Goal: Task Accomplishment & Management: Manage account settings

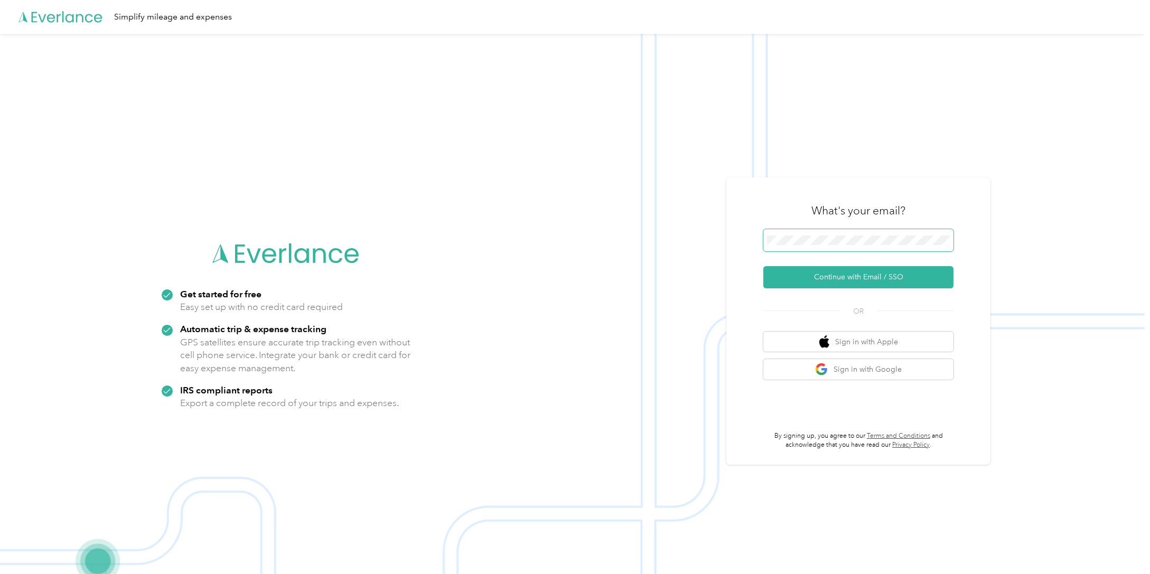
click at [830, 234] on span at bounding box center [859, 240] width 190 height 22
click at [839, 276] on button "Continue with Email / SSO" at bounding box center [859, 277] width 190 height 22
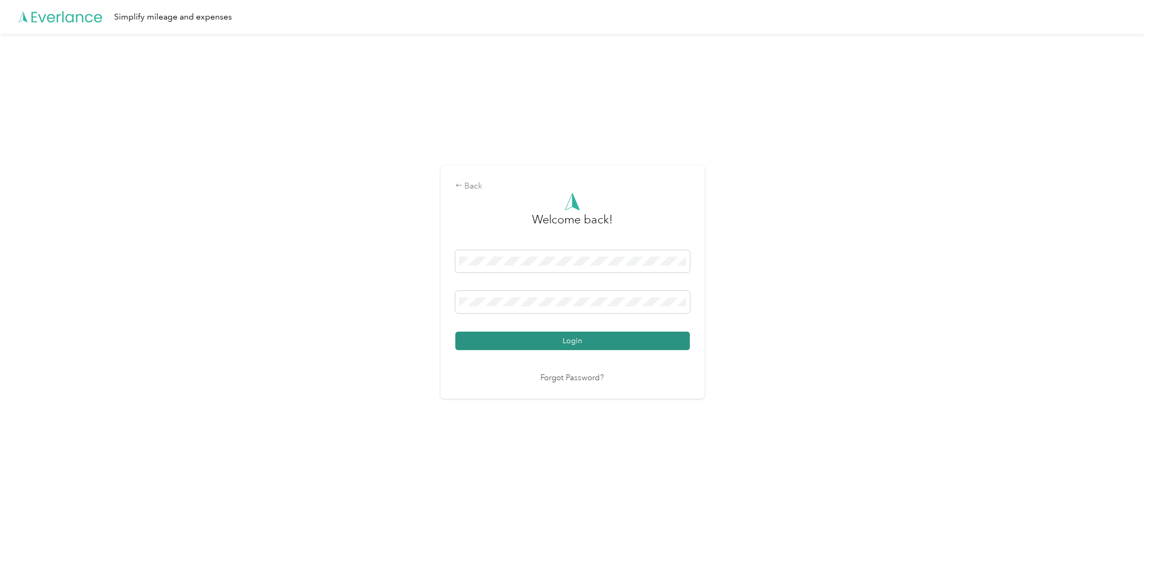
click at [597, 334] on button "Login" at bounding box center [572, 341] width 235 height 18
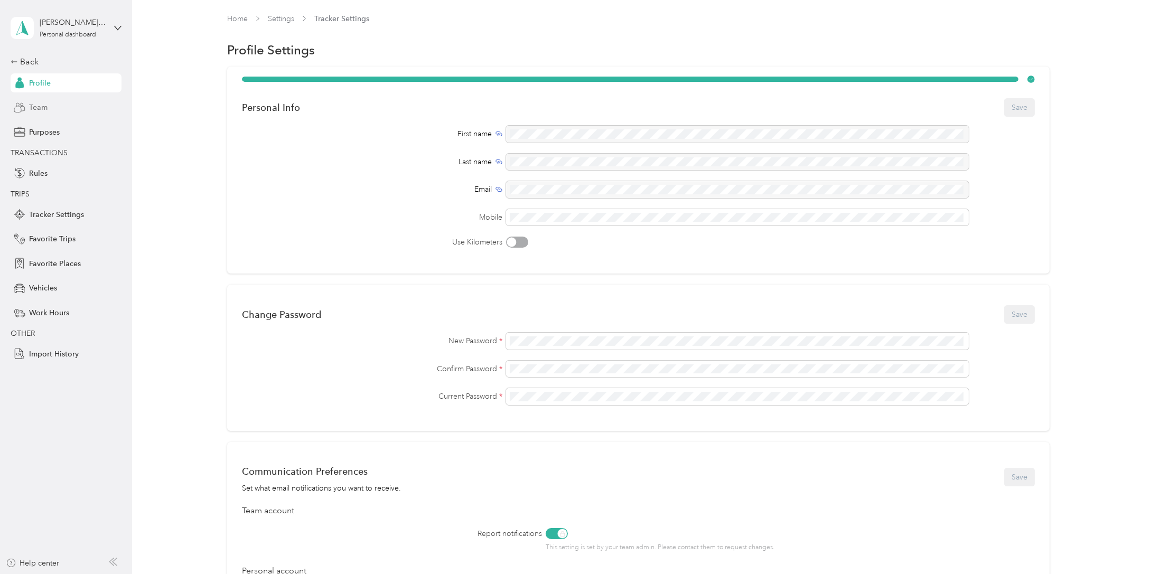
click at [34, 108] on span "Team" at bounding box center [38, 107] width 18 height 11
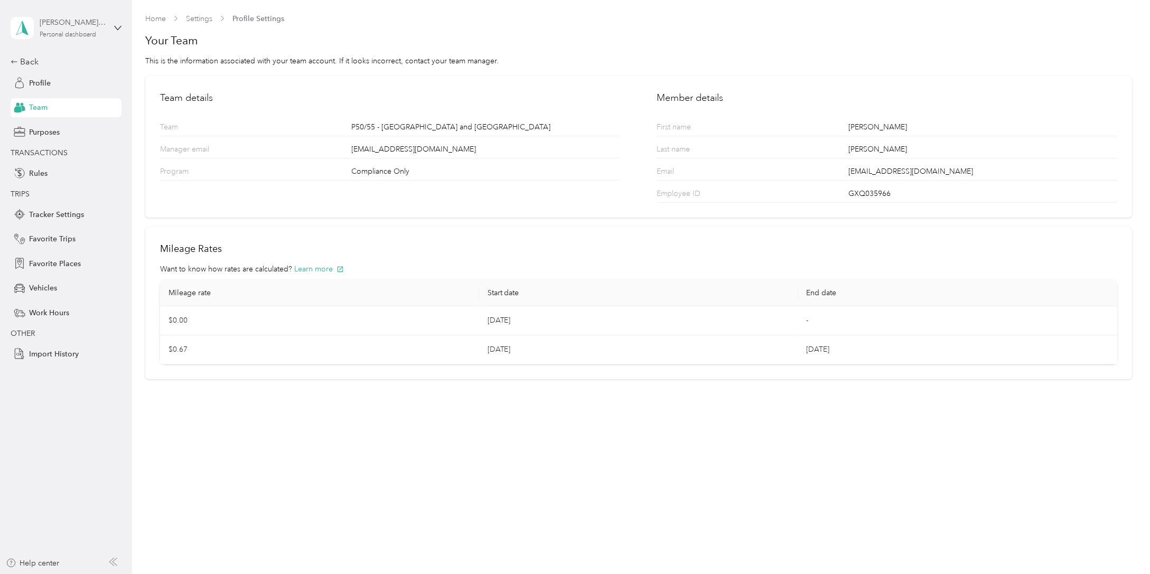
click at [100, 25] on div "[PERSON_NAME] [PERSON_NAME]" at bounding box center [73, 22] width 66 height 11
click at [66, 87] on div "Team dashboard" at bounding box center [48, 86] width 57 height 11
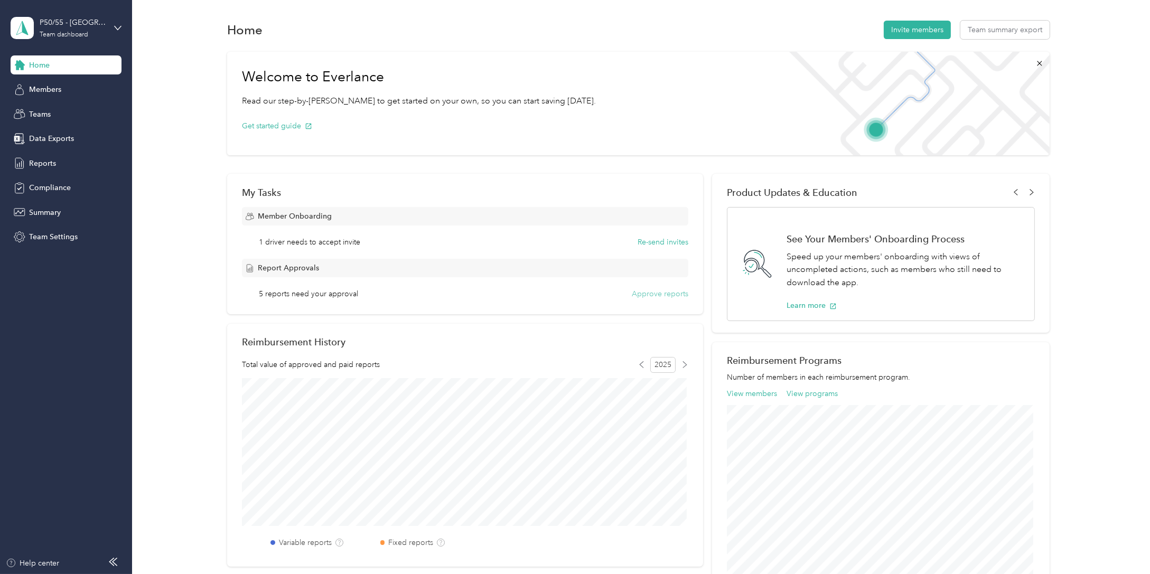
click at [664, 296] on button "Approve reports" at bounding box center [660, 294] width 57 height 11
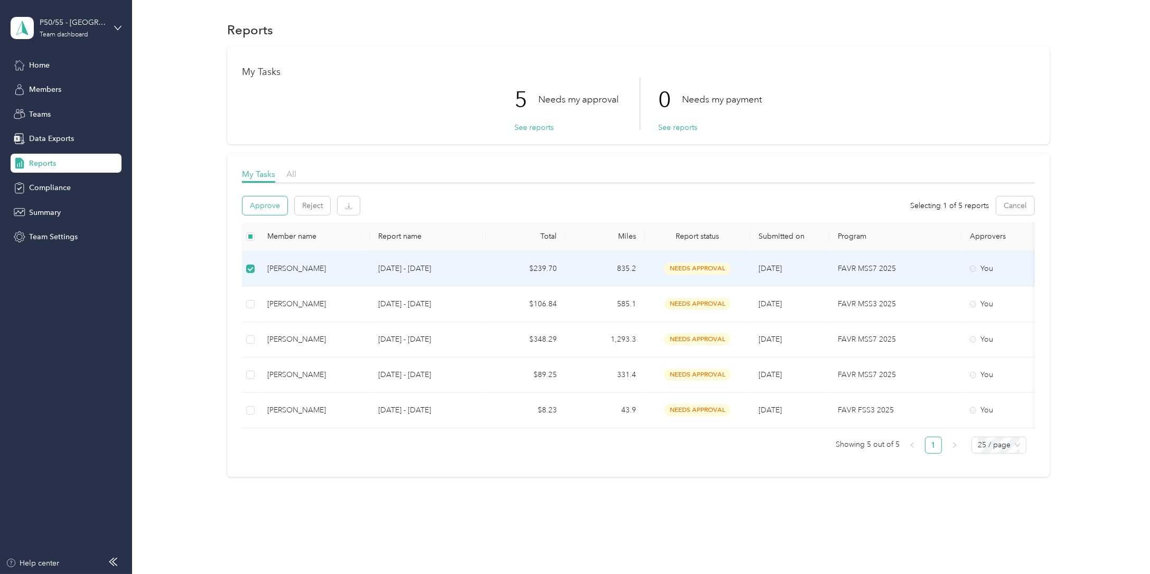
click at [267, 202] on button "Approve" at bounding box center [265, 206] width 45 height 18
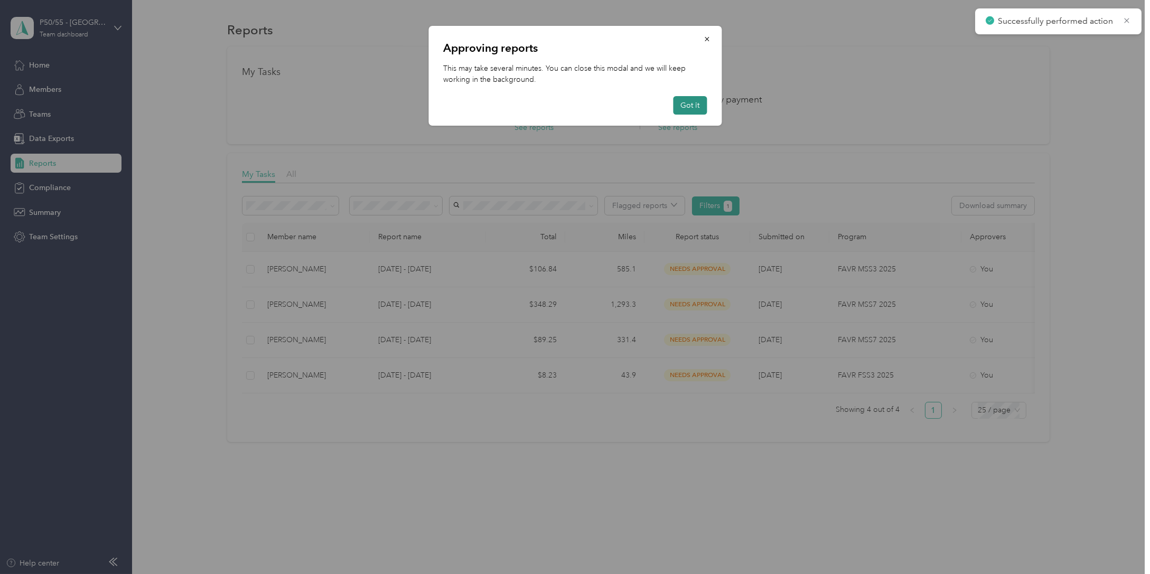
click at [686, 106] on button "Got it" at bounding box center [690, 105] width 34 height 18
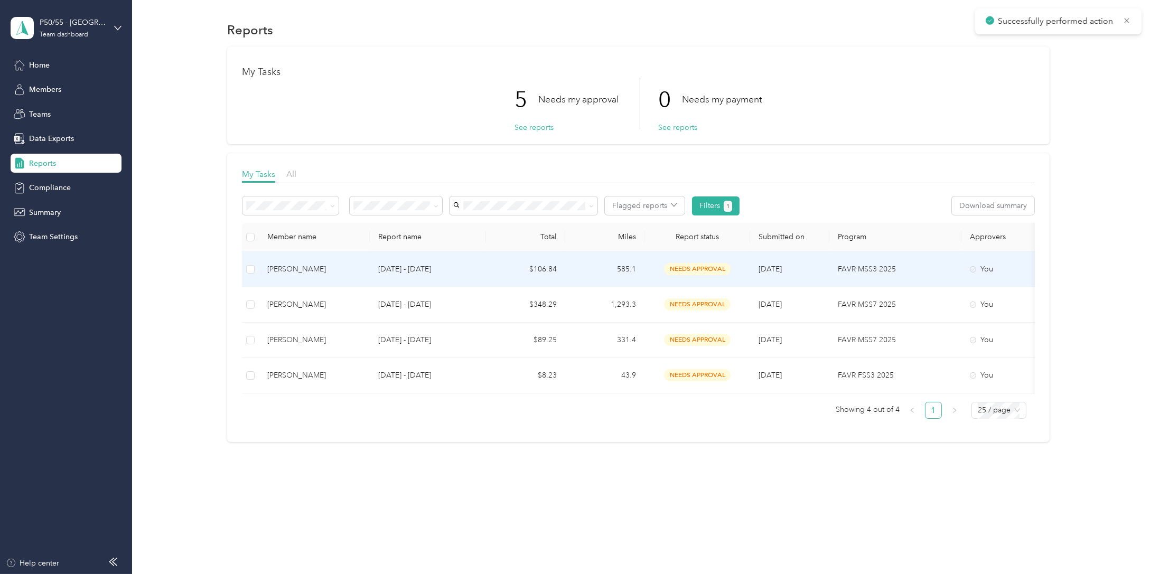
click at [328, 275] on td "[PERSON_NAME]" at bounding box center [314, 269] width 111 height 35
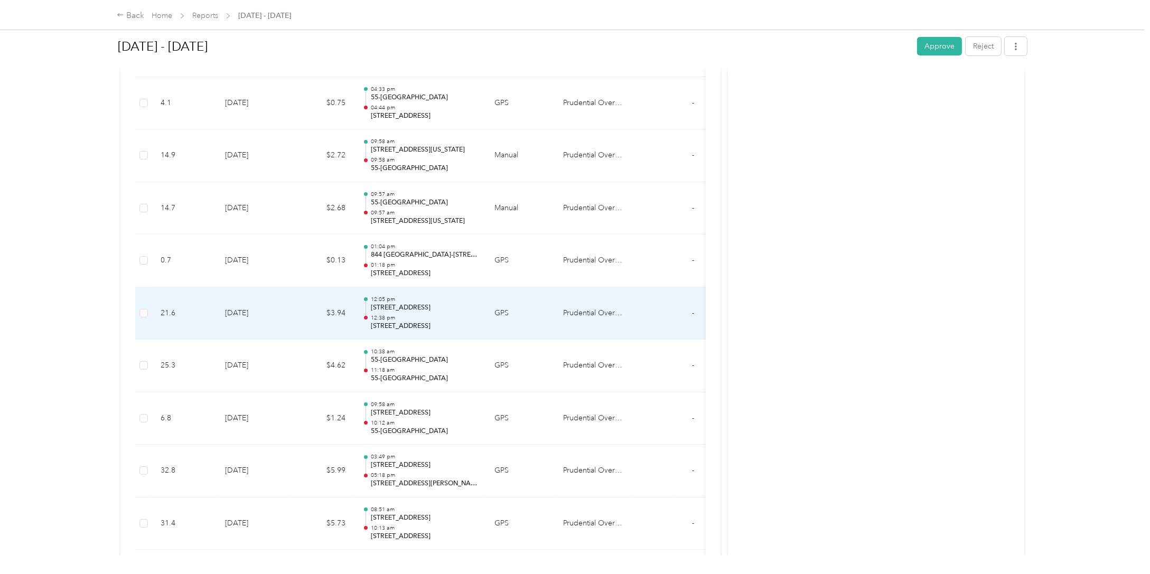
scroll to position [845, 0]
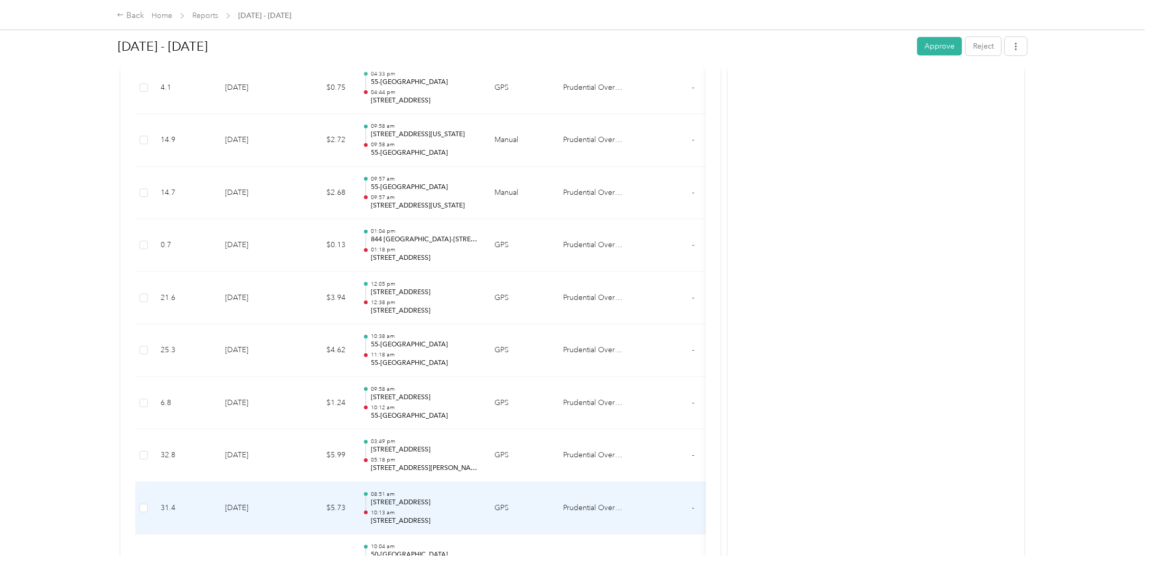
click at [284, 504] on td "[DATE]" at bounding box center [254, 508] width 74 height 53
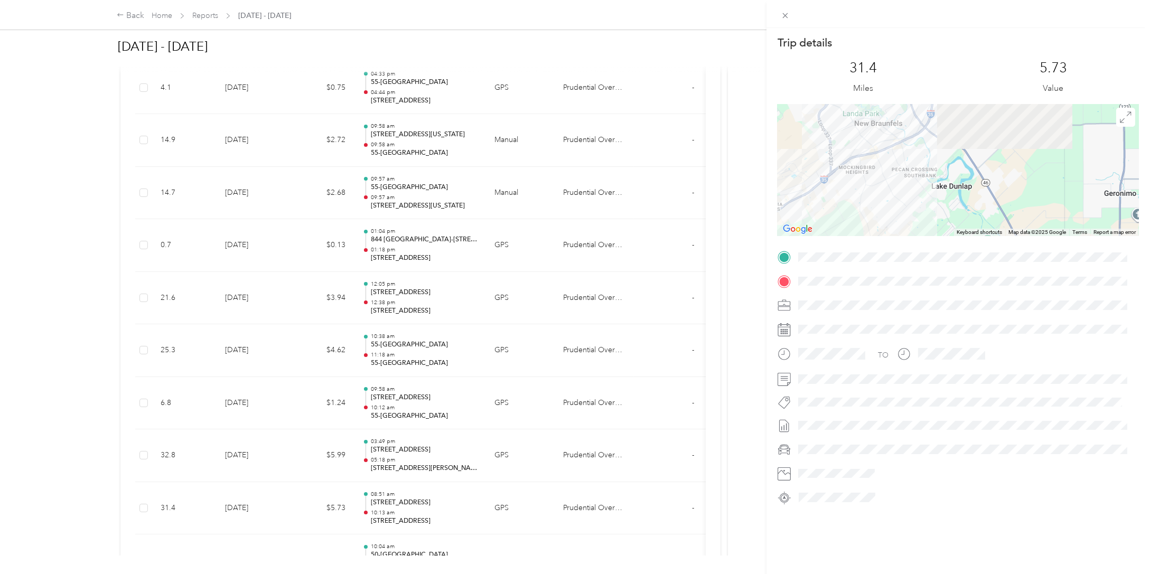
drag, startPoint x: 987, startPoint y: 128, endPoint x: 947, endPoint y: 490, distance: 364.6
click at [948, 502] on div "Trip details This trip cannot be edited because it is either under review, appr…" at bounding box center [958, 270] width 361 height 471
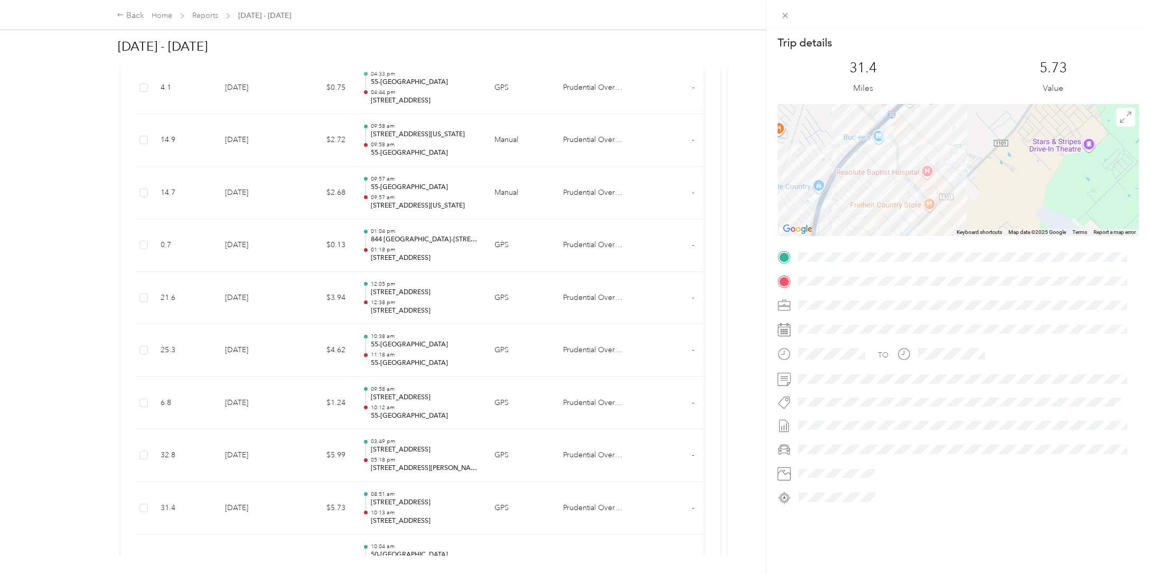
drag, startPoint x: 950, startPoint y: 144, endPoint x: 947, endPoint y: 242, distance: 98.3
click at [947, 242] on div "Trip details This trip cannot be edited because it is either under review, appr…" at bounding box center [958, 270] width 361 height 471
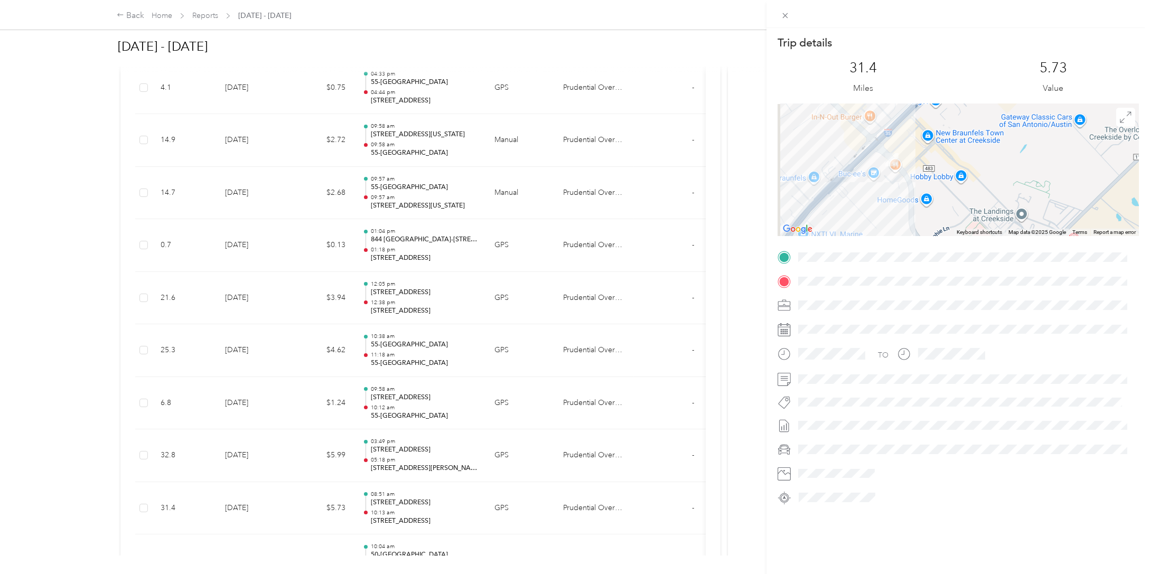
drag, startPoint x: 838, startPoint y: 160, endPoint x: 906, endPoint y: 217, distance: 88.6
click at [906, 217] on div at bounding box center [958, 170] width 361 height 132
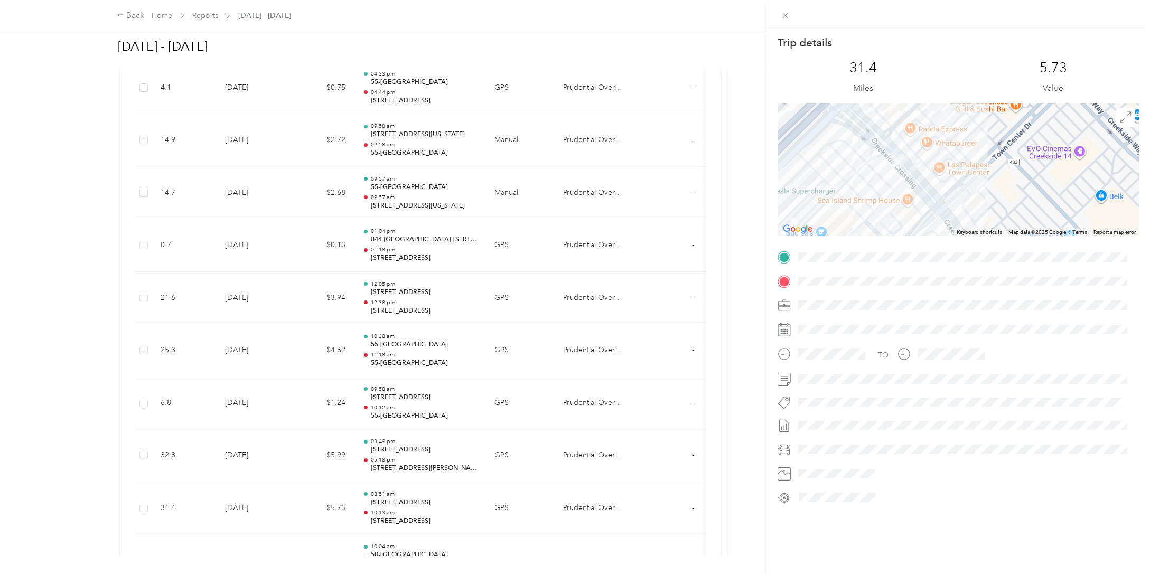
click at [930, 255] on div "Trip details This trip cannot be edited because it is either under review, appr…" at bounding box center [958, 270] width 361 height 471
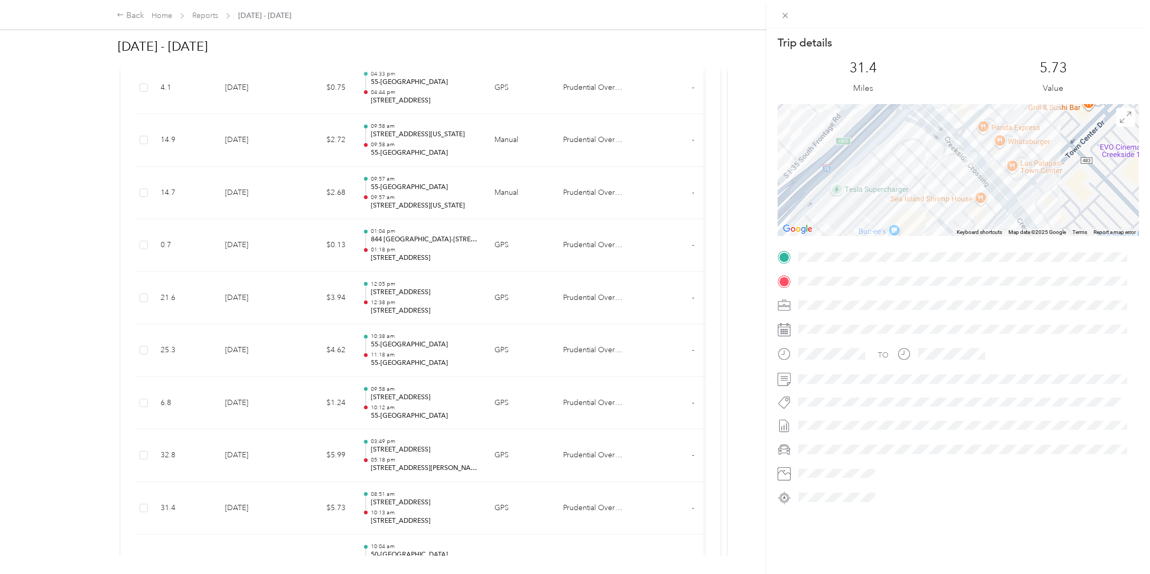
drag, startPoint x: 930, startPoint y: 182, endPoint x: 1003, endPoint y: 182, distance: 72.9
click at [1003, 182] on div at bounding box center [958, 170] width 361 height 132
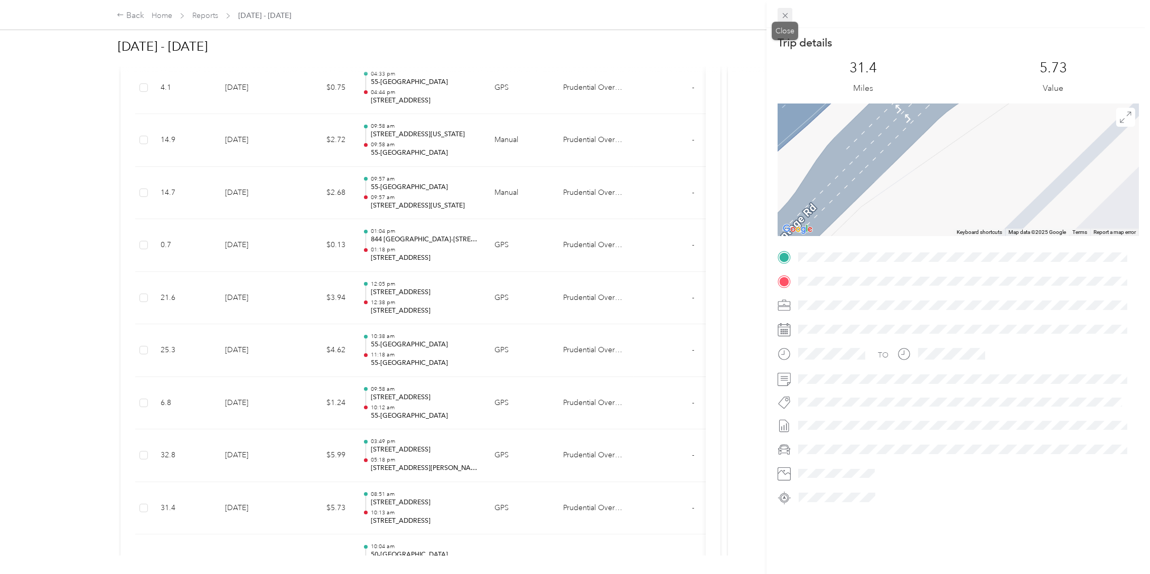
click at [785, 13] on icon at bounding box center [785, 15] width 9 height 9
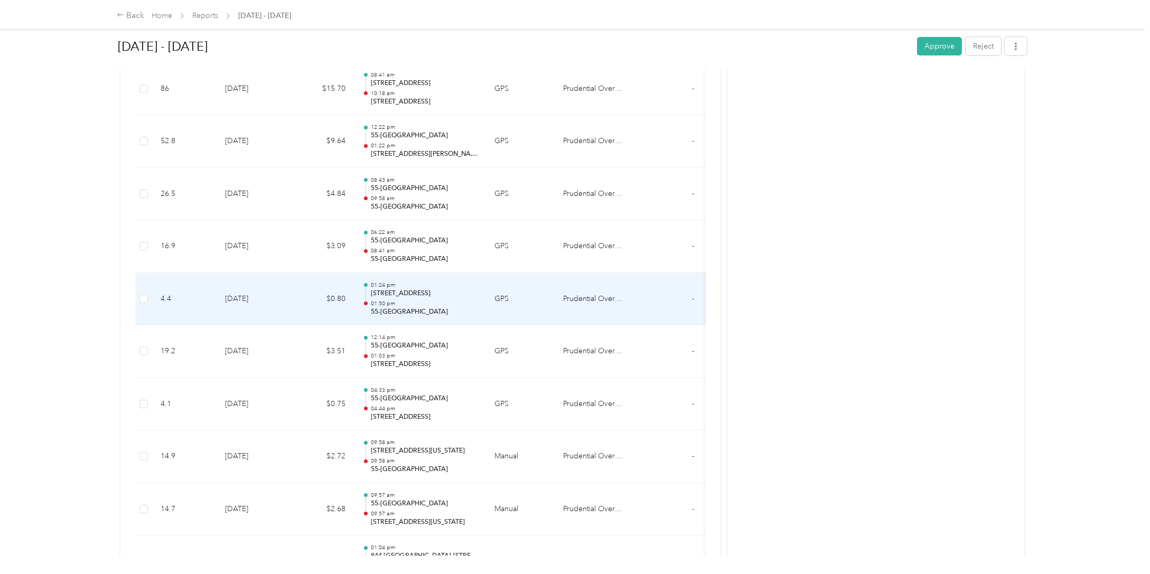
scroll to position [1062, 0]
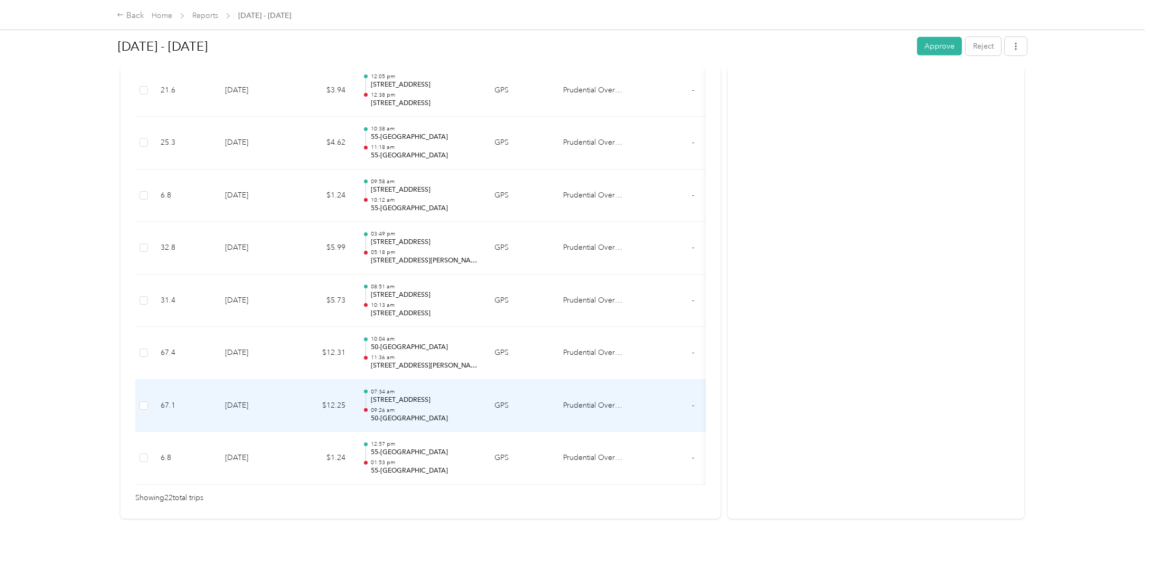
click at [373, 396] on p "[STREET_ADDRESS]" at bounding box center [424, 401] width 107 height 10
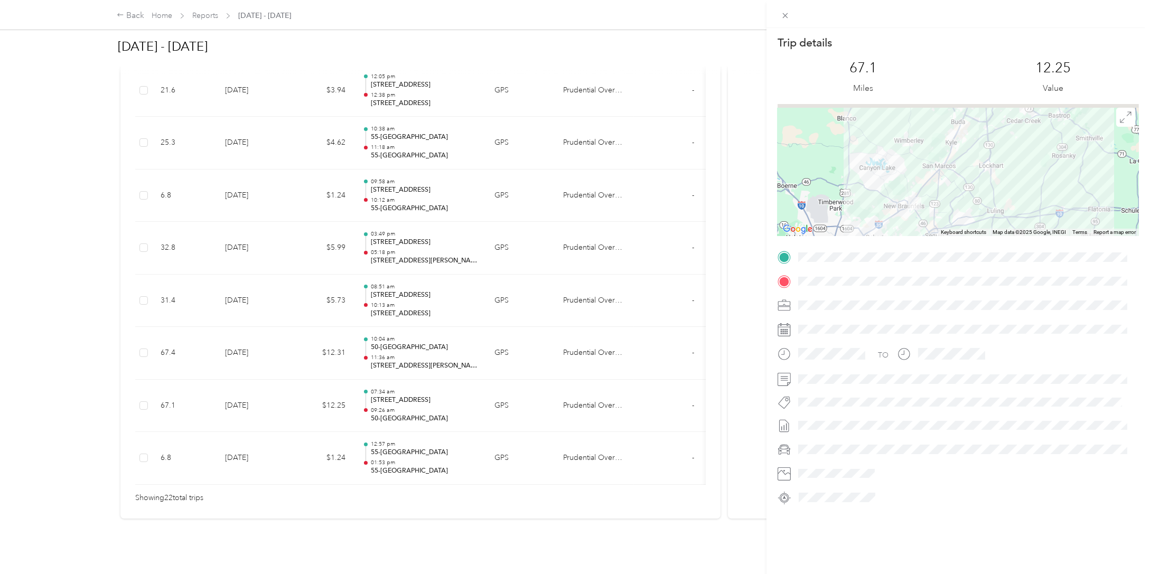
drag, startPoint x: 892, startPoint y: 133, endPoint x: 1032, endPoint y: 362, distance: 268.5
click at [1032, 365] on div "Trip details This trip cannot be edited because it is either under review, appr…" at bounding box center [958, 270] width 361 height 471
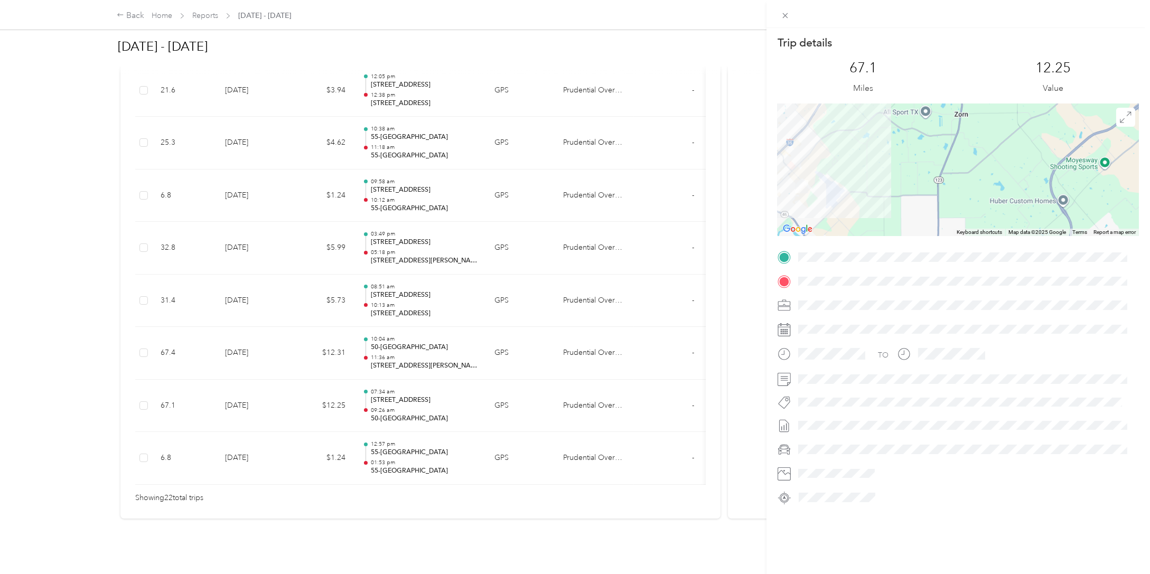
drag, startPoint x: 875, startPoint y: 163, endPoint x: 1162, endPoint y: 214, distance: 291.9
click at [1145, 214] on html "Back Home Reports [DATE] - [DATE] [DATE] - [DATE] Approve Reject Needs Approval…" at bounding box center [572, 287] width 1145 height 574
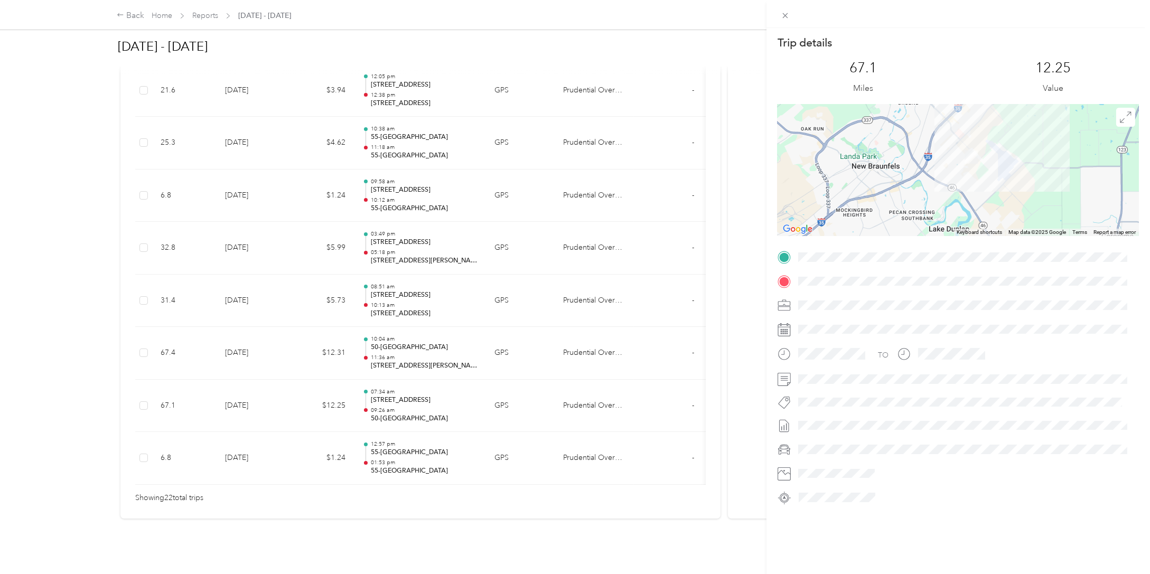
drag, startPoint x: 882, startPoint y: 172, endPoint x: 1072, endPoint y: 146, distance: 191.4
click at [1069, 146] on div at bounding box center [958, 170] width 361 height 132
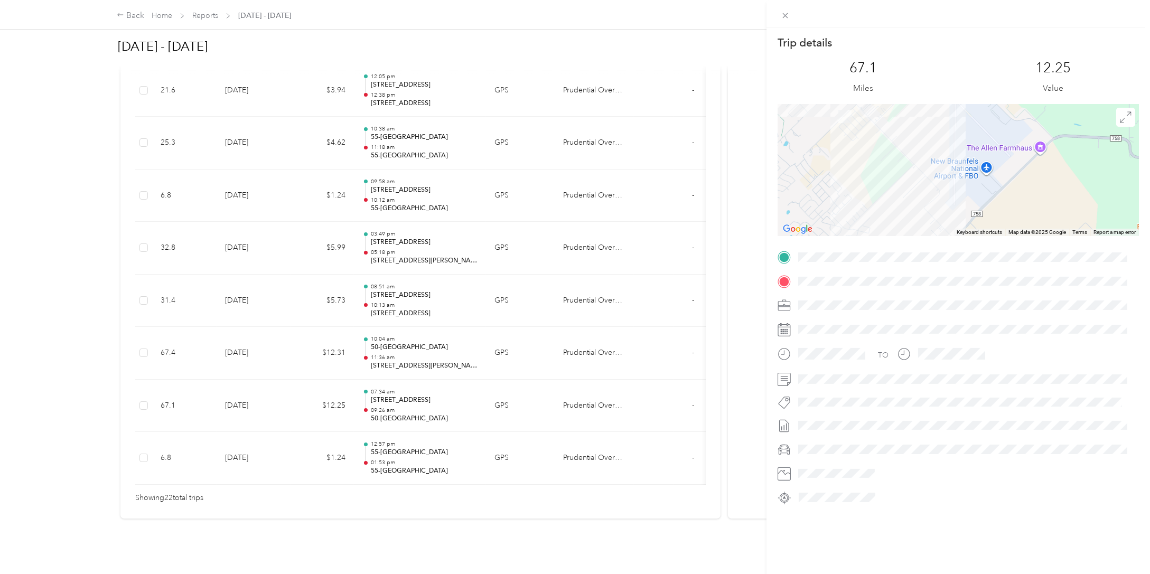
drag, startPoint x: 871, startPoint y: 115, endPoint x: 1157, endPoint y: 54, distance: 292.2
click at [1145, 54] on html "Back Home Reports [DATE] - [DATE] [DATE] - [DATE] Approve Reject Needs Approval…" at bounding box center [572, 287] width 1145 height 574
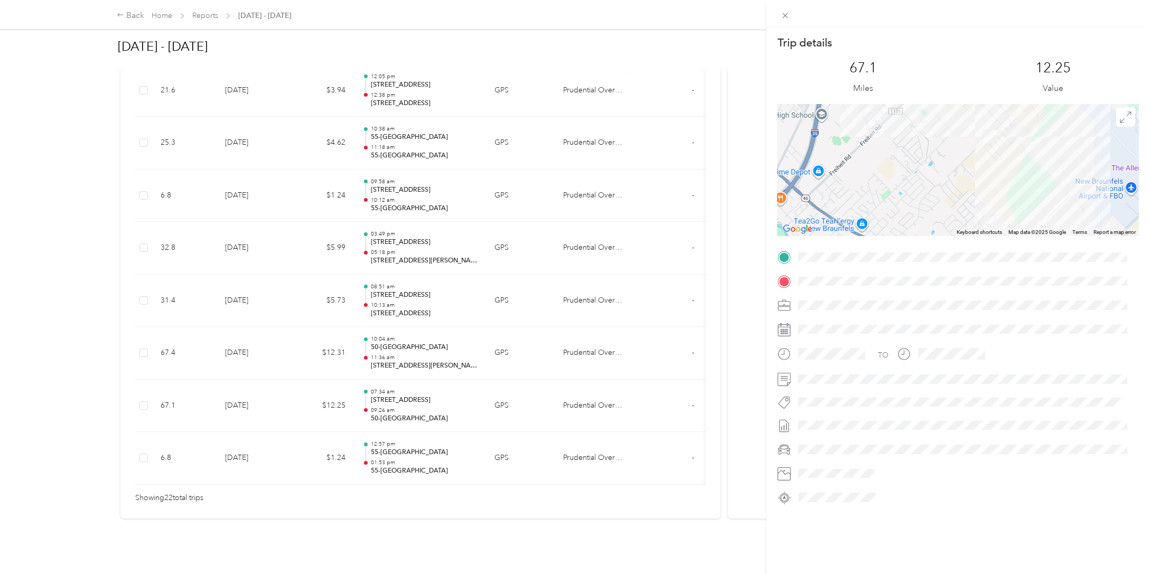
drag, startPoint x: 873, startPoint y: 166, endPoint x: 1015, endPoint y: 180, distance: 141.8
click at [1015, 180] on div at bounding box center [958, 170] width 361 height 132
drag, startPoint x: 992, startPoint y: 194, endPoint x: 992, endPoint y: 204, distance: 9.5
click at [992, 204] on div at bounding box center [958, 170] width 361 height 132
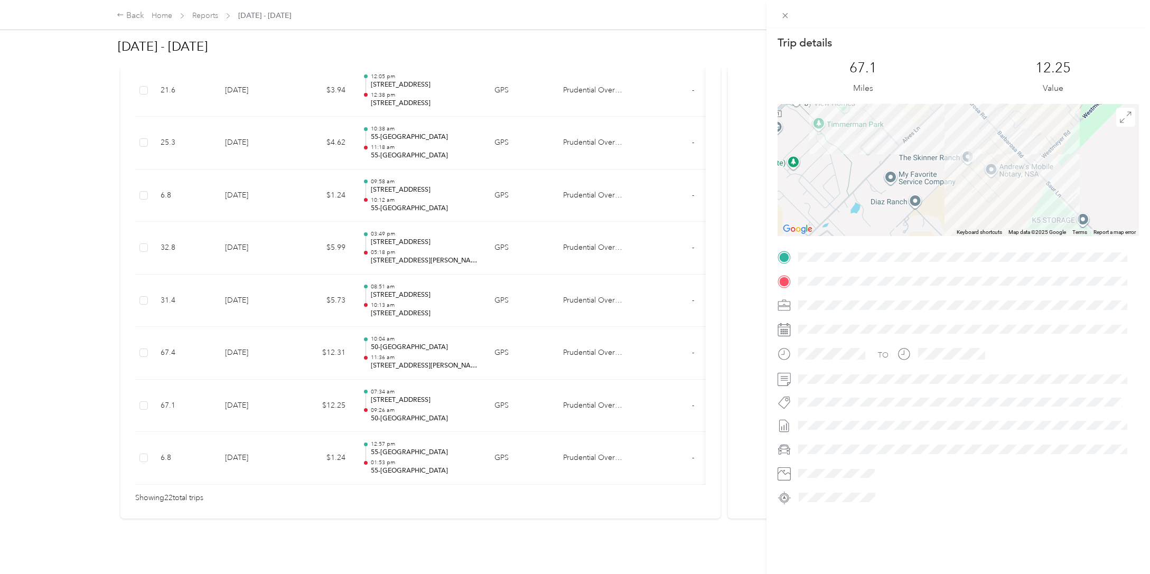
drag, startPoint x: 961, startPoint y: 159, endPoint x: 954, endPoint y: 211, distance: 53.3
click at [954, 211] on div at bounding box center [958, 170] width 361 height 132
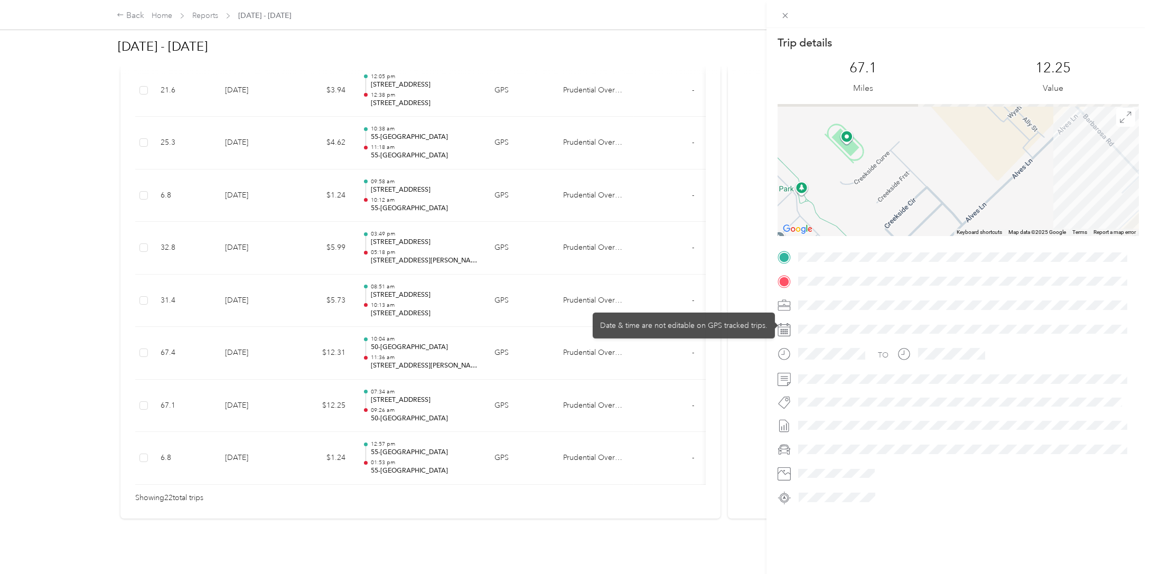
drag, startPoint x: 934, startPoint y: 191, endPoint x: 1049, endPoint y: 307, distance: 163.6
click at [1059, 322] on div "Trip details This trip cannot be edited because it is either under review, appr…" at bounding box center [958, 270] width 361 height 471
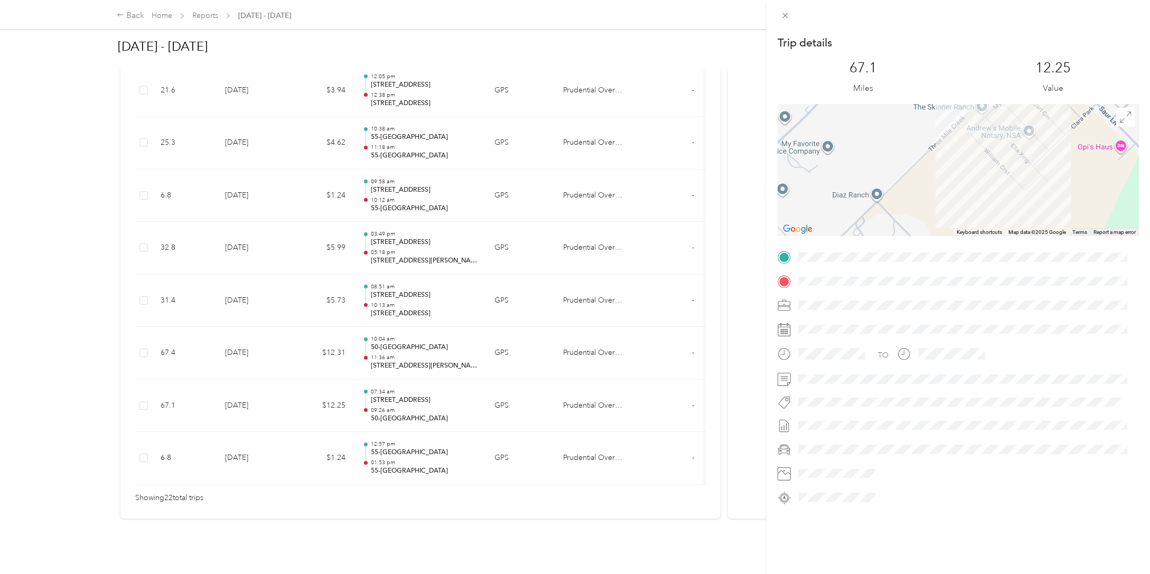
drag, startPoint x: 937, startPoint y: 208, endPoint x: 818, endPoint y: 33, distance: 211.5
click at [818, 33] on div "Trip details This trip cannot be edited because it is either under review, appr…" at bounding box center [959, 315] width 384 height 574
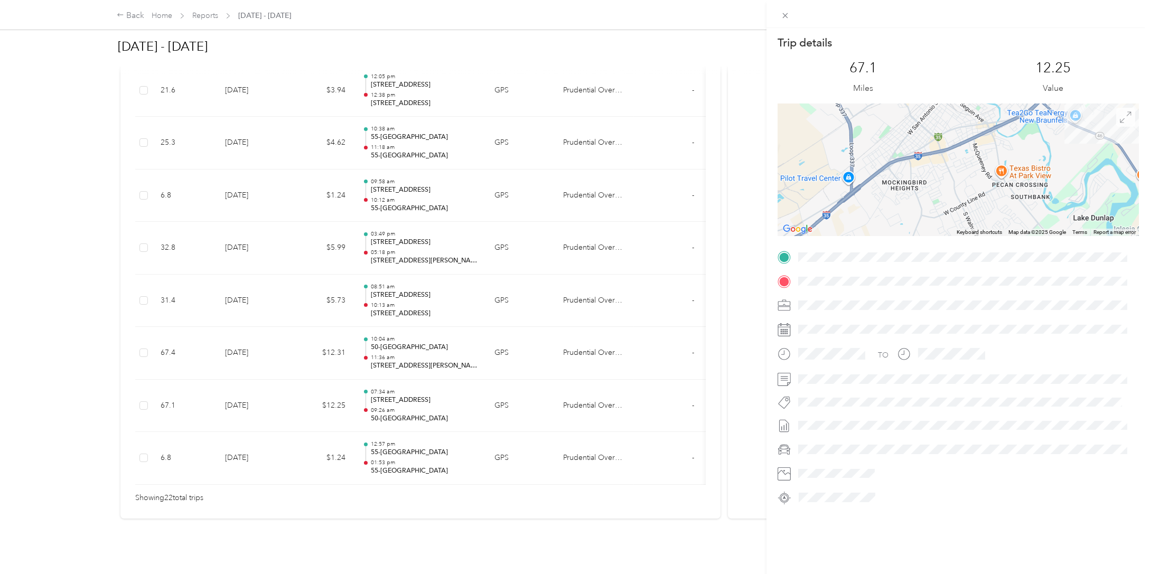
drag, startPoint x: 838, startPoint y: 188, endPoint x: 1115, endPoint y: 116, distance: 286.2
click at [1115, 115] on div "← Move left → Move right ↑ Move up ↓ Move down + Zoom in - Zoom out Home Jump l…" at bounding box center [958, 170] width 361 height 132
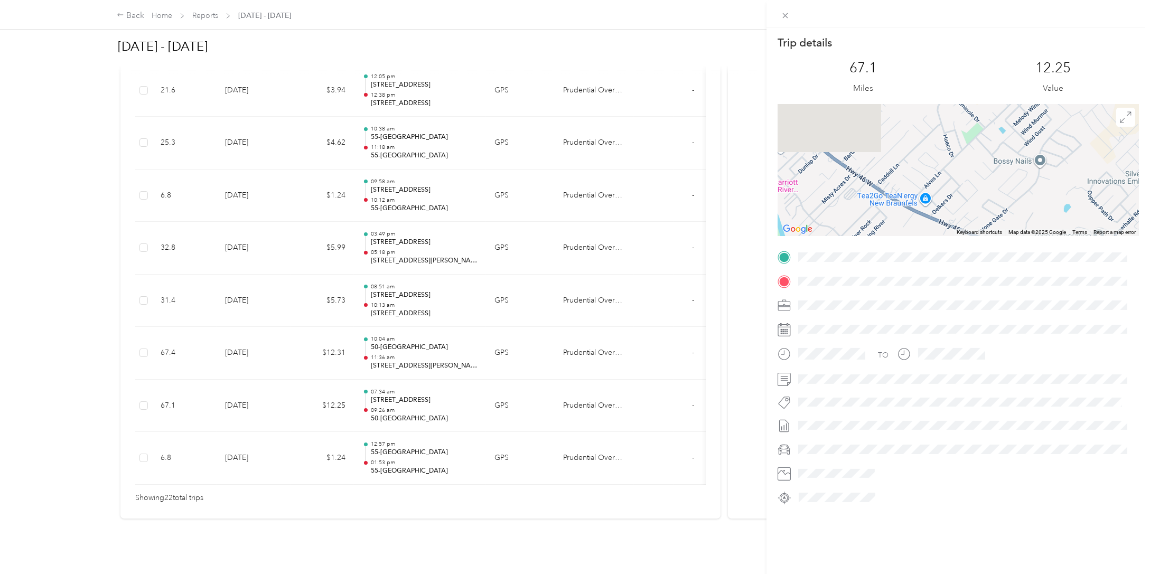
click at [964, 278] on div "Trip details This trip cannot be edited because it is either under review, appr…" at bounding box center [958, 270] width 361 height 471
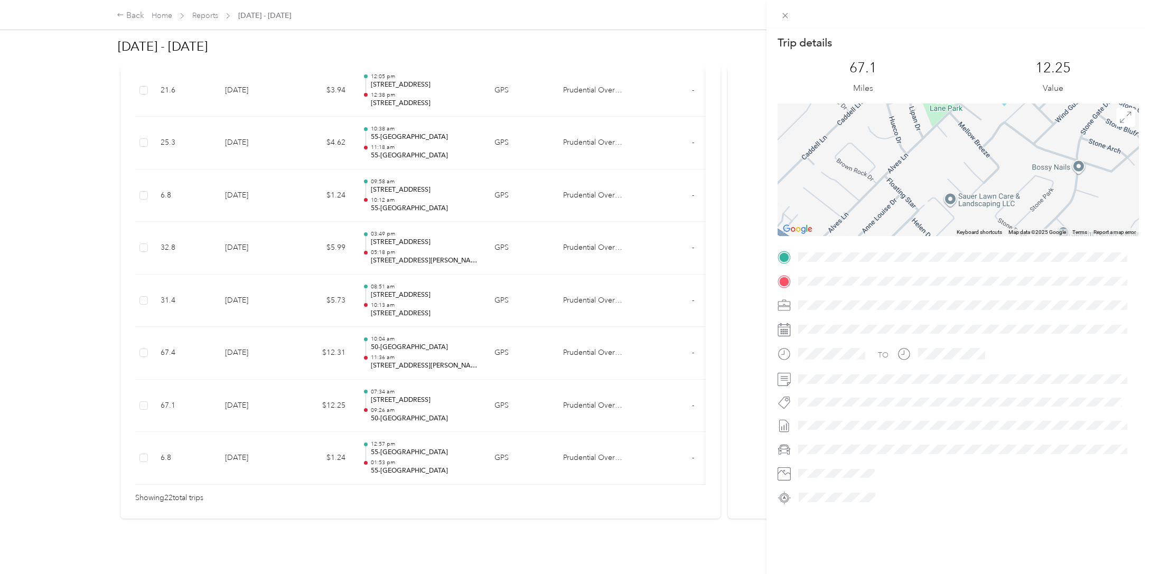
drag, startPoint x: 903, startPoint y: 150, endPoint x: 899, endPoint y: 187, distance: 37.2
click at [899, 187] on div at bounding box center [958, 170] width 361 height 132
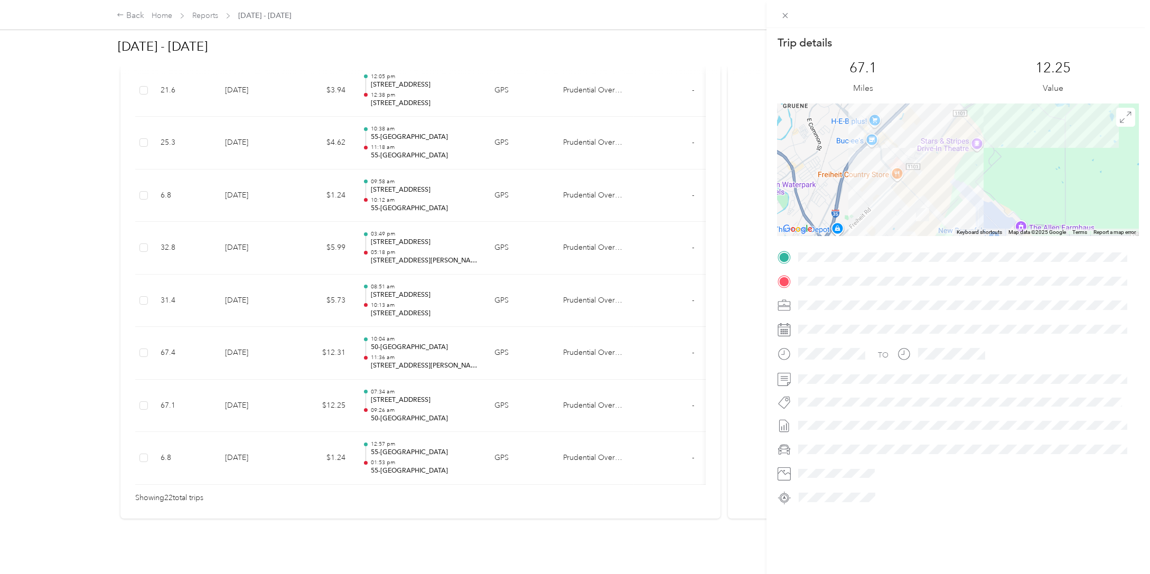
drag, startPoint x: 925, startPoint y: 159, endPoint x: 887, endPoint y: 229, distance: 79.4
click at [888, 230] on div at bounding box center [958, 170] width 361 height 132
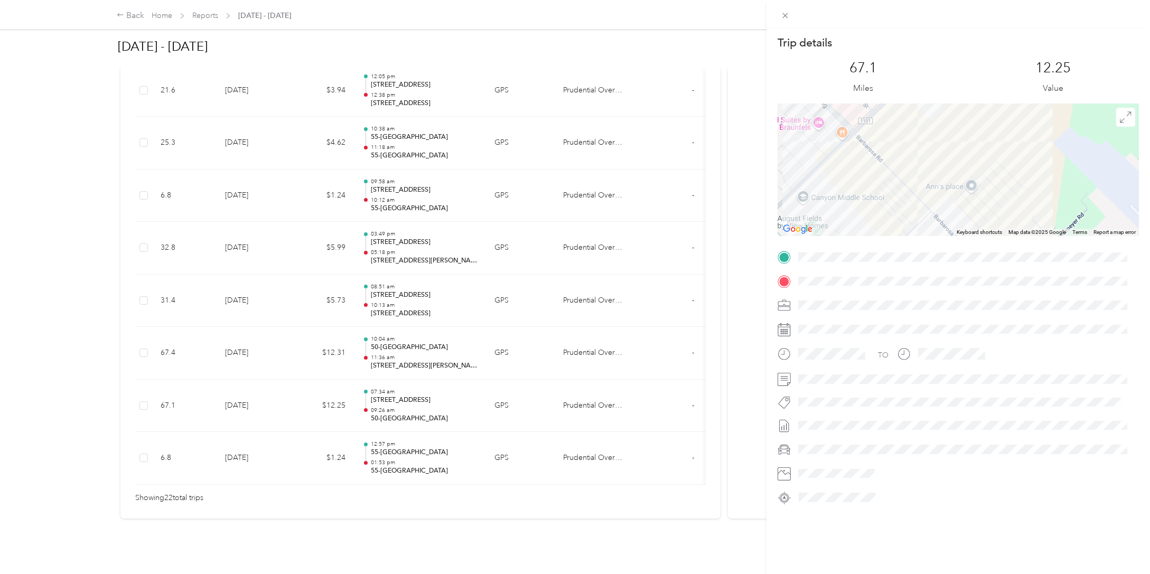
drag, startPoint x: 898, startPoint y: 199, endPoint x: 875, endPoint y: 192, distance: 24.2
click at [876, 192] on div at bounding box center [958, 170] width 361 height 132
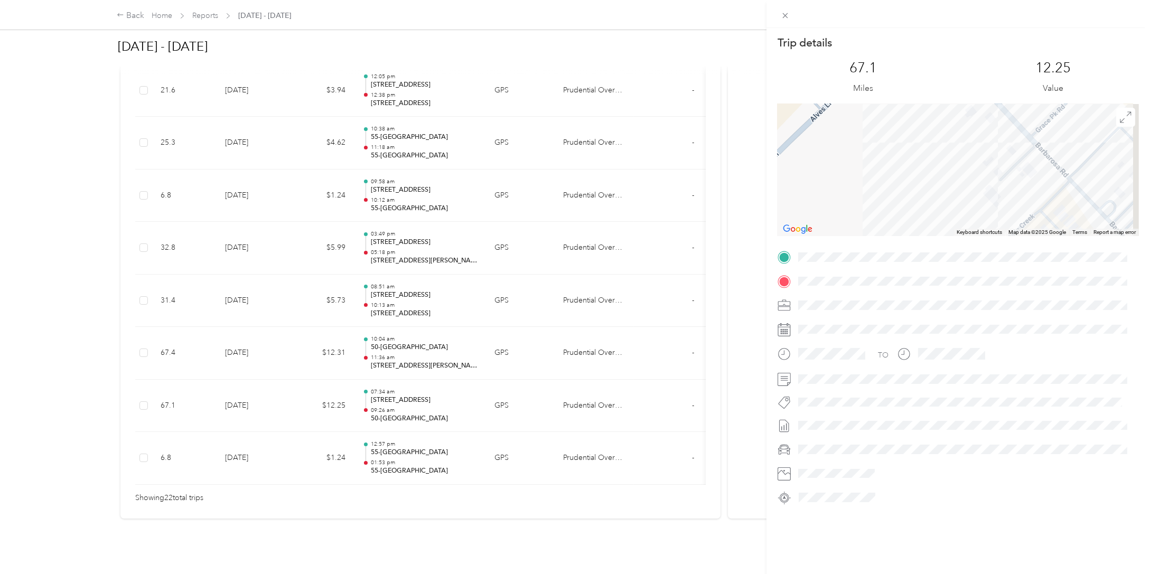
drag, startPoint x: 890, startPoint y: 189, endPoint x: 769, endPoint y: -53, distance: 271.0
click at [769, 0] on html "Back Home Reports [DATE] - [DATE] [DATE] - [DATE] Approve Reject Needs Approval…" at bounding box center [572, 287] width 1145 height 574
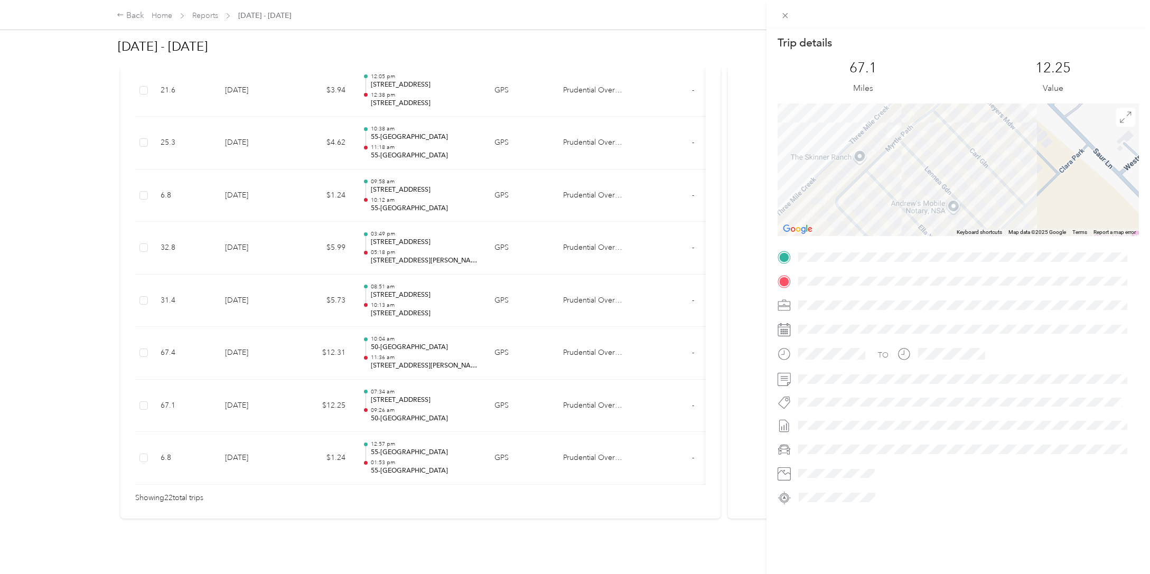
drag, startPoint x: 949, startPoint y: 184, endPoint x: 854, endPoint y: 25, distance: 185.0
click at [854, 25] on div "Trip details This trip cannot be edited because it is either under review, appr…" at bounding box center [959, 301] width 384 height 602
click at [890, 127] on img at bounding box center [893, 129] width 13 height 13
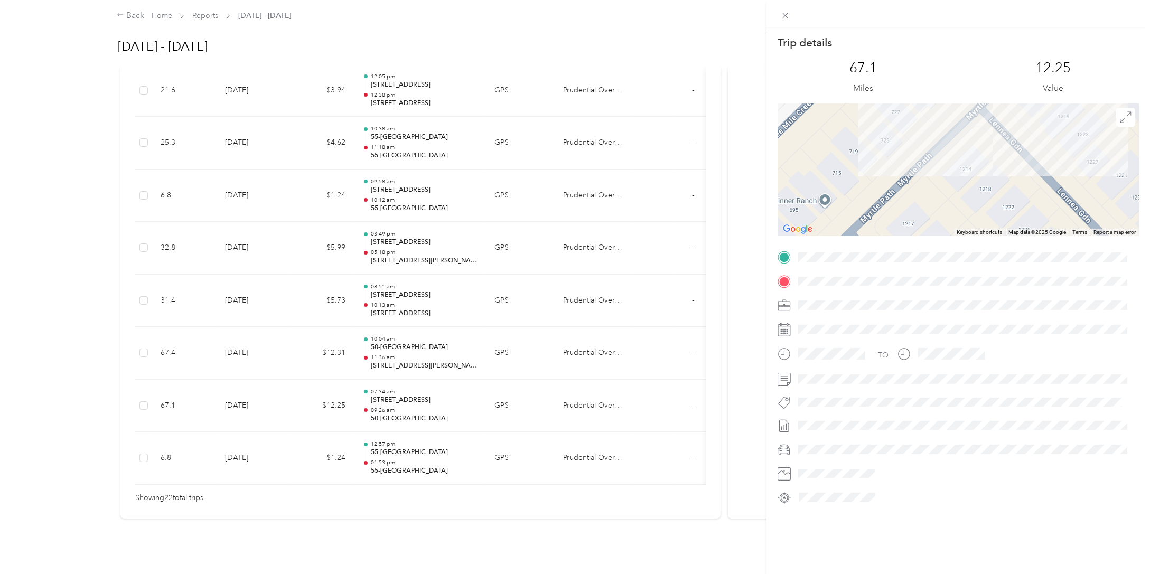
click at [963, 22] on div at bounding box center [959, 14] width 384 height 28
click at [786, 16] on icon at bounding box center [785, 15] width 5 height 5
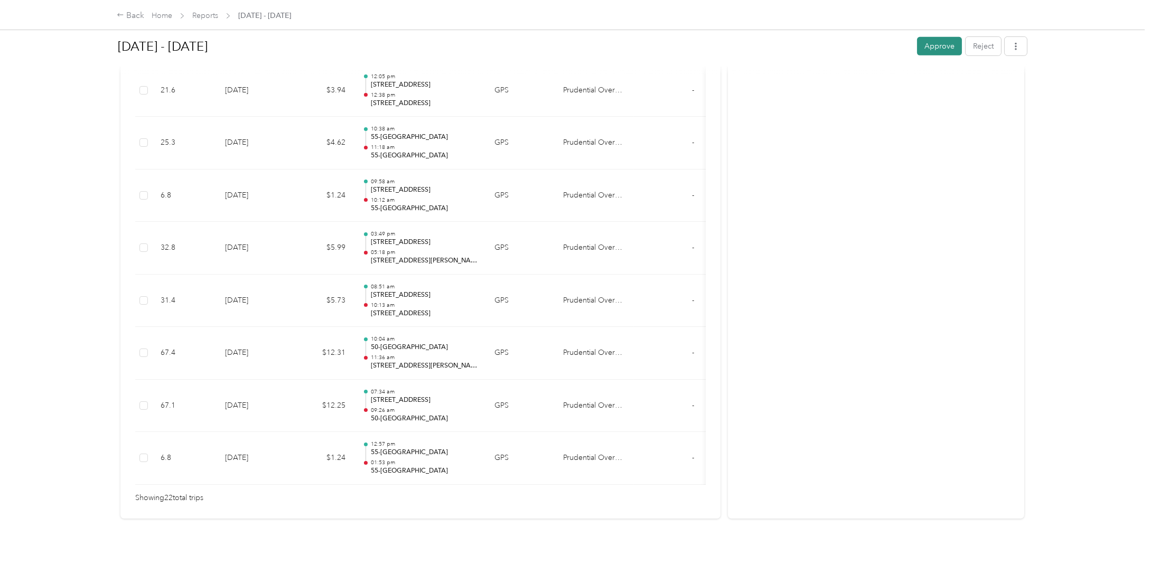
click at [930, 48] on button "Approve" at bounding box center [939, 46] width 45 height 18
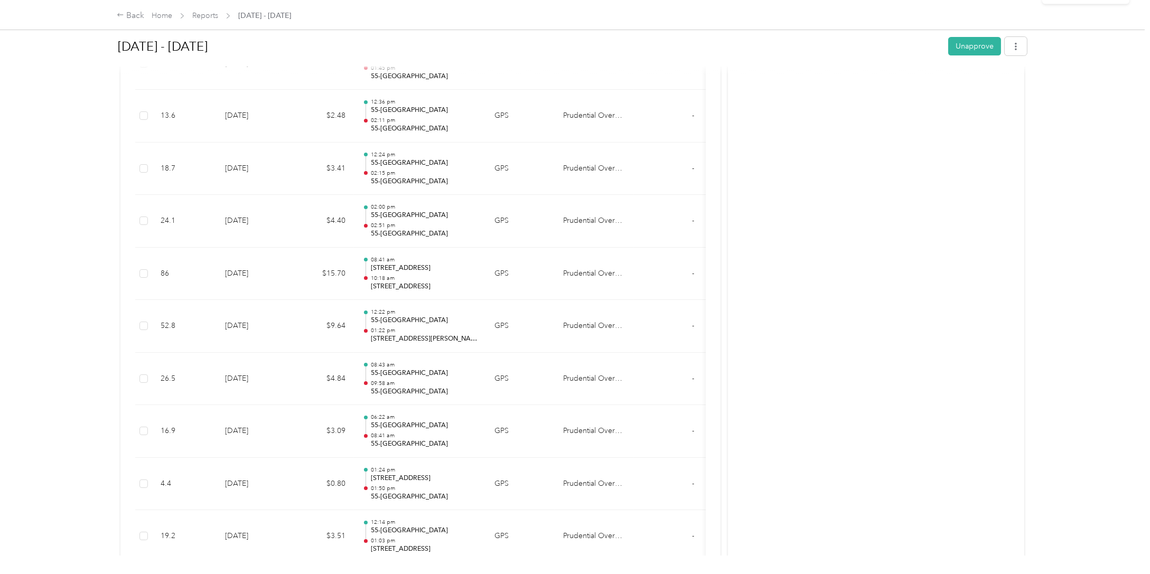
scroll to position [0, 0]
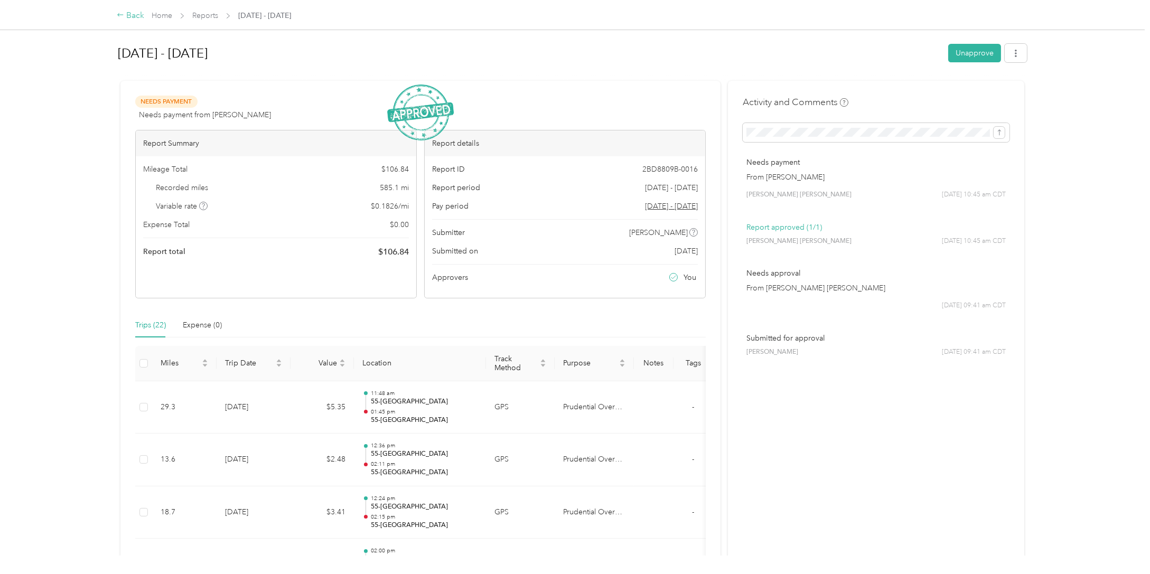
click at [124, 14] on icon at bounding box center [120, 14] width 7 height 7
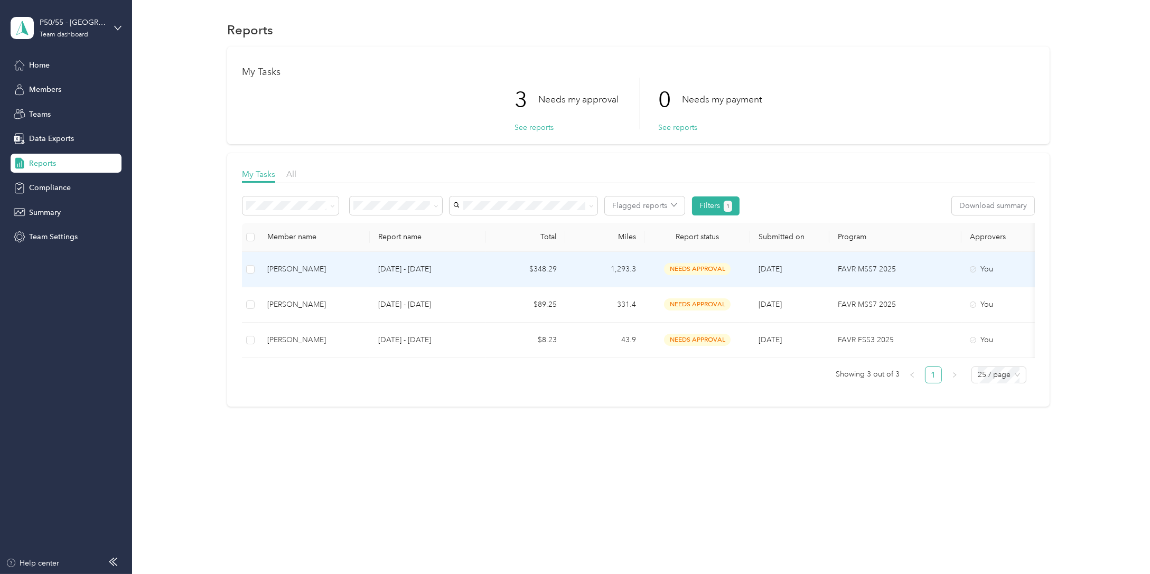
click at [328, 274] on div "[PERSON_NAME]" at bounding box center [314, 270] width 94 height 12
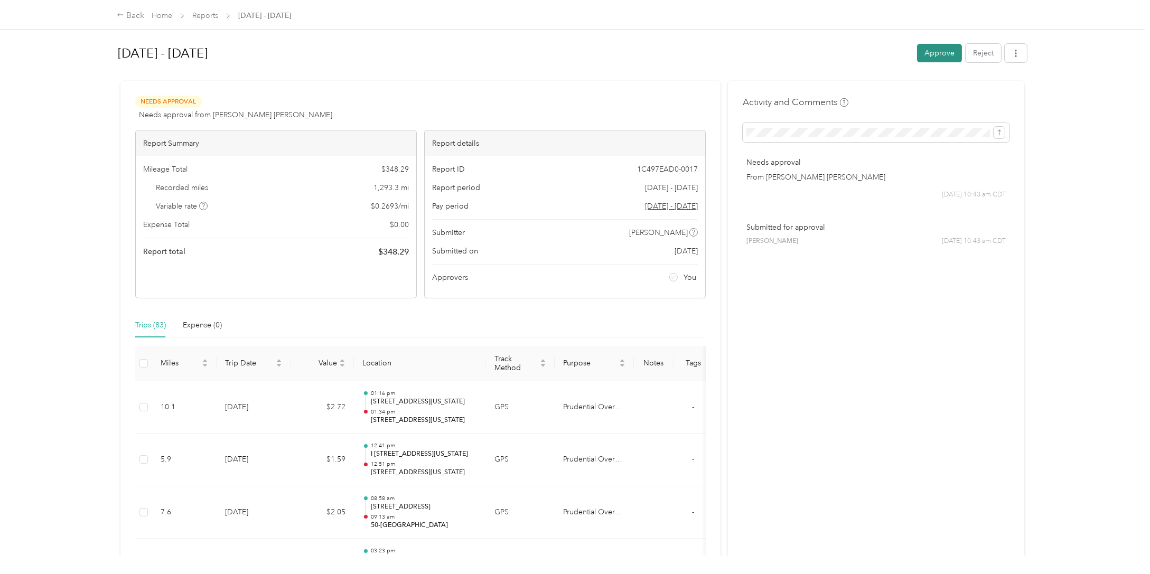
click at [941, 53] on button "Approve" at bounding box center [939, 53] width 45 height 18
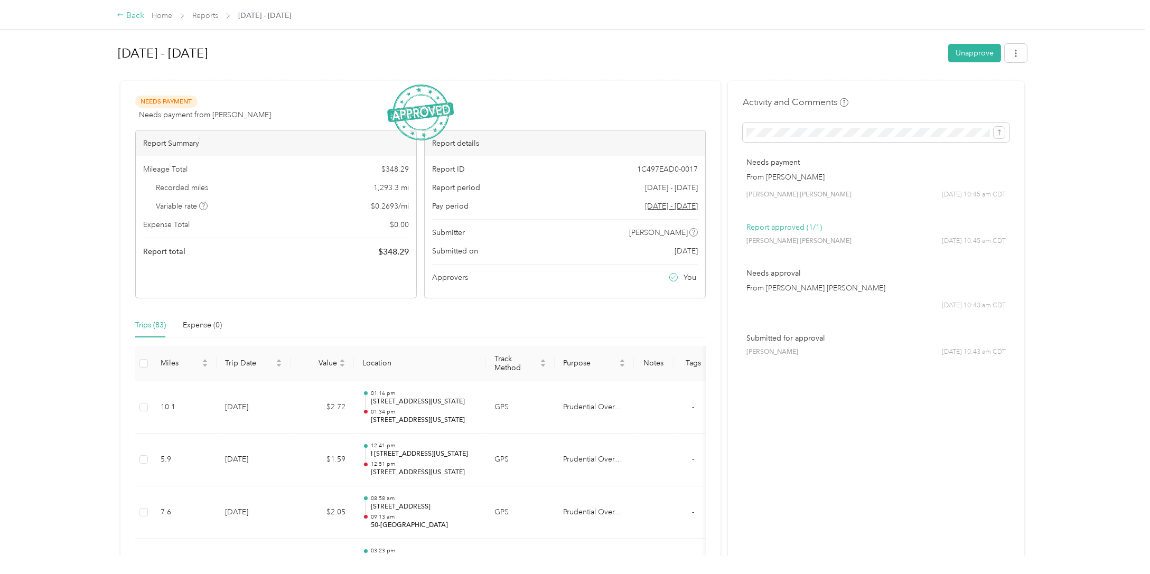
click at [128, 15] on div "Back" at bounding box center [130, 16] width 27 height 13
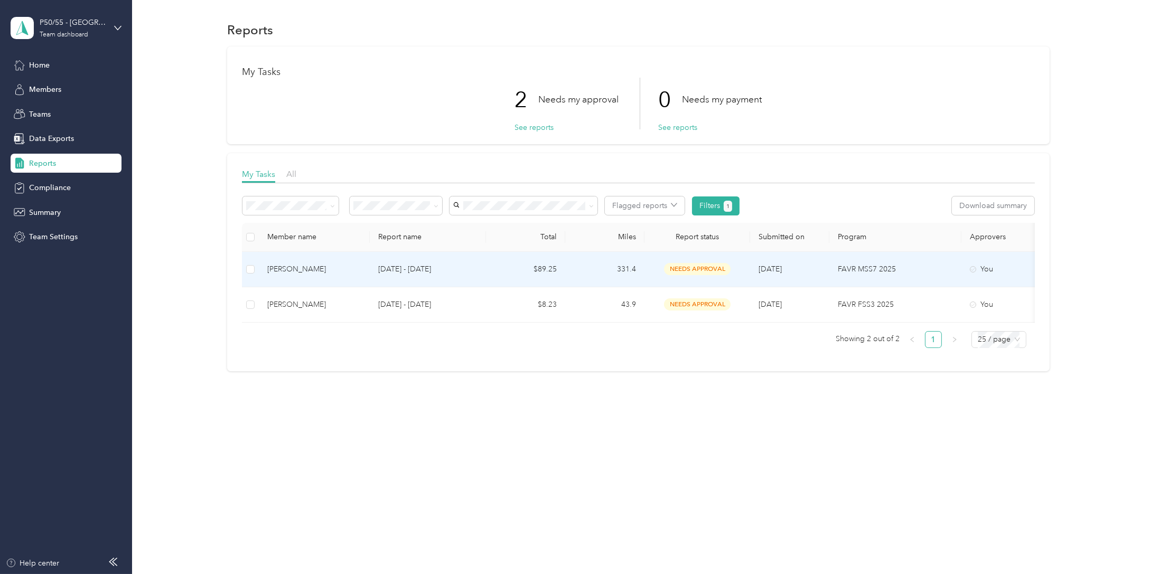
click at [311, 267] on div "[PERSON_NAME]" at bounding box center [314, 270] width 94 height 12
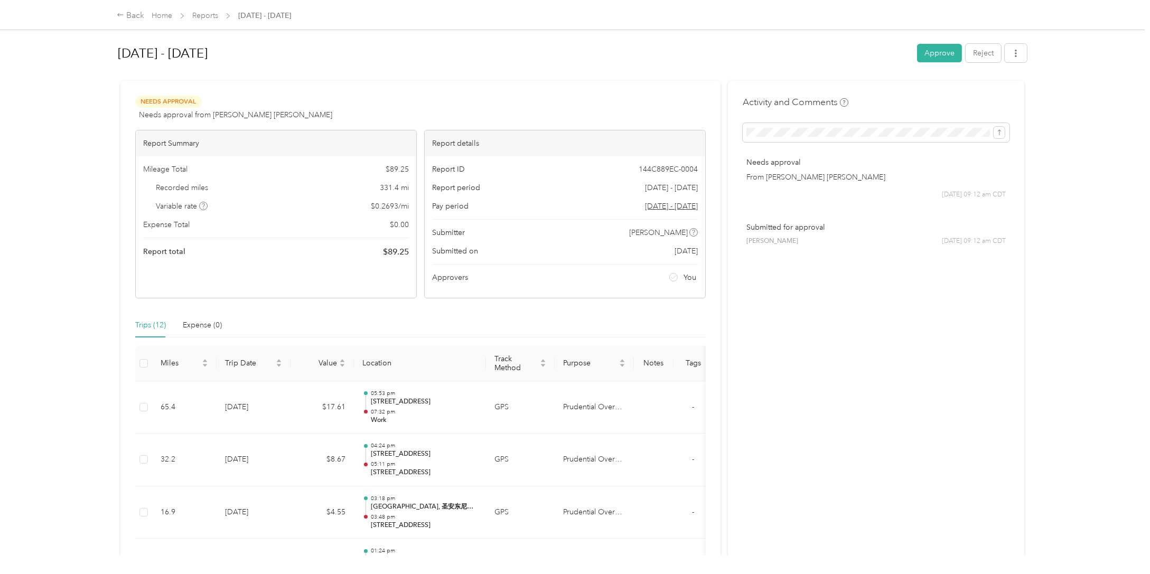
click at [944, 49] on button "Approve" at bounding box center [939, 53] width 45 height 18
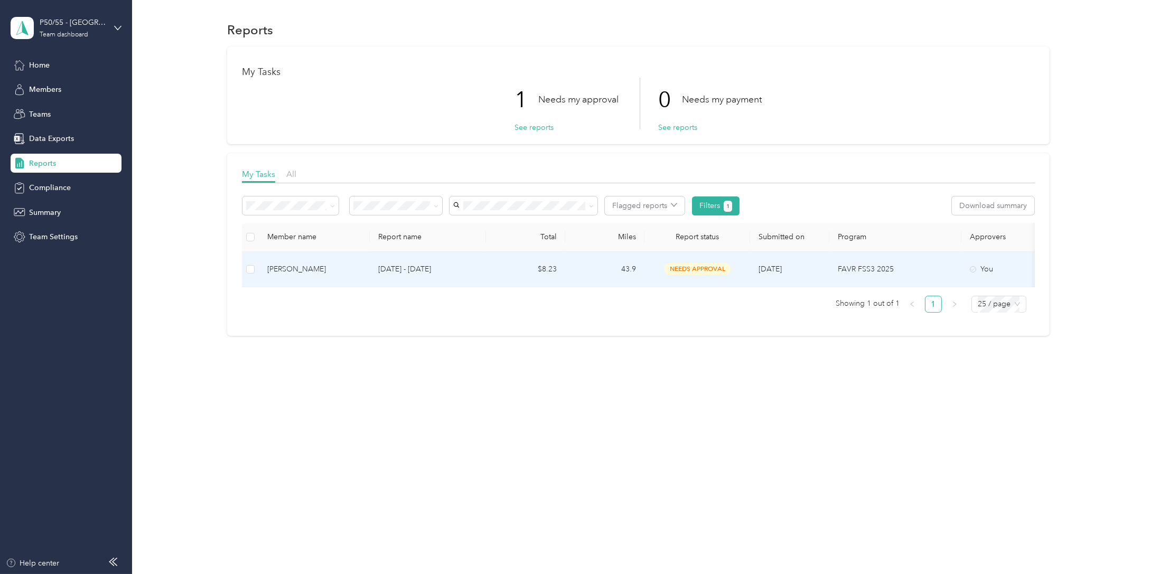
click at [302, 271] on div "[PERSON_NAME]" at bounding box center [314, 270] width 94 height 12
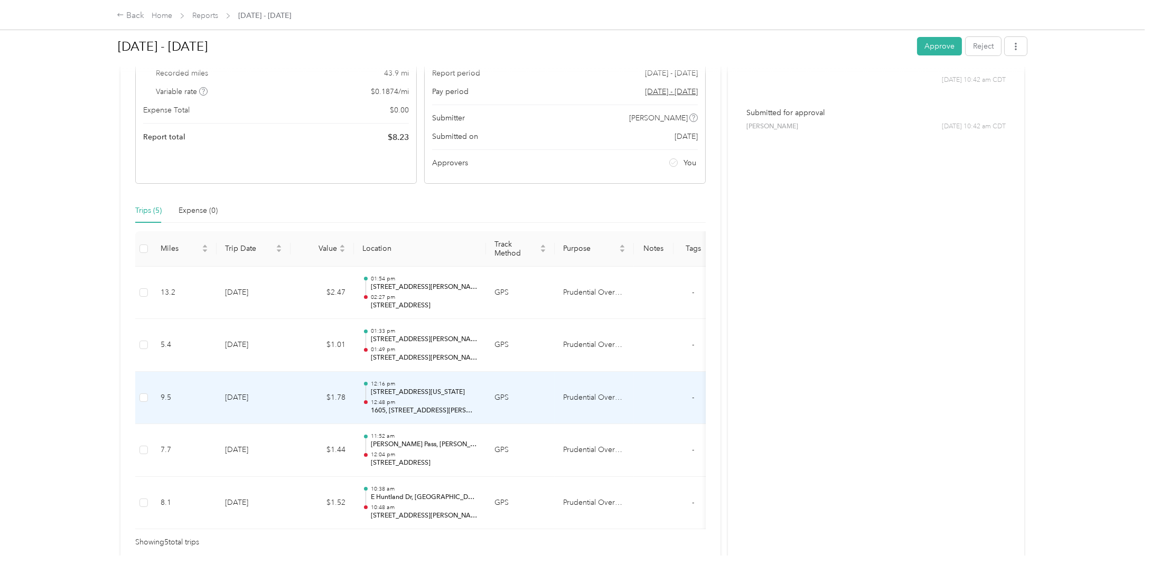
scroll to position [159, 0]
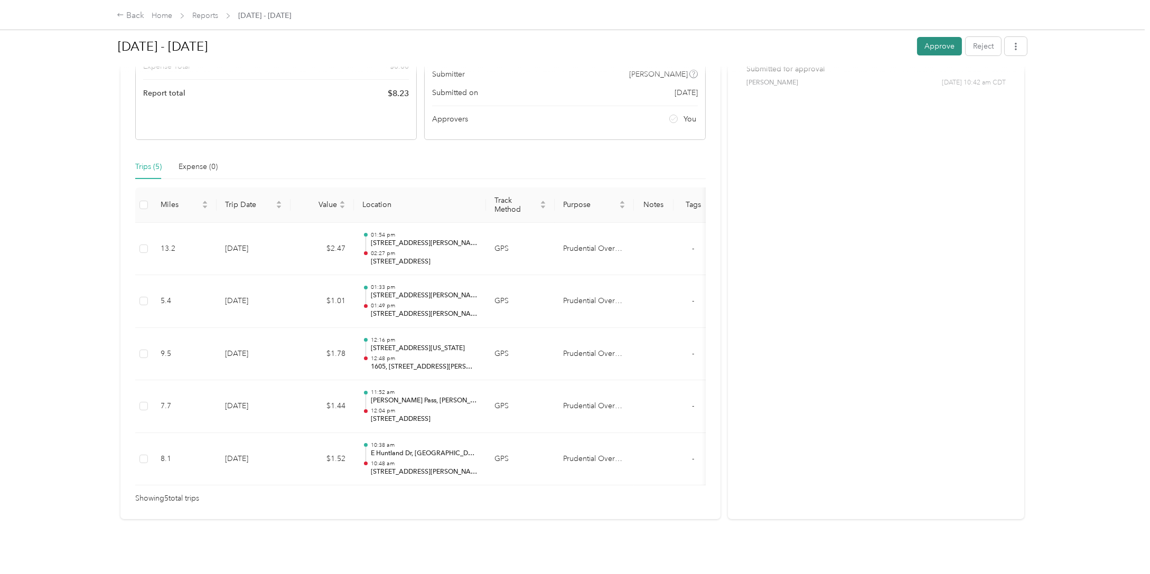
click at [927, 48] on button "Approve" at bounding box center [939, 46] width 45 height 18
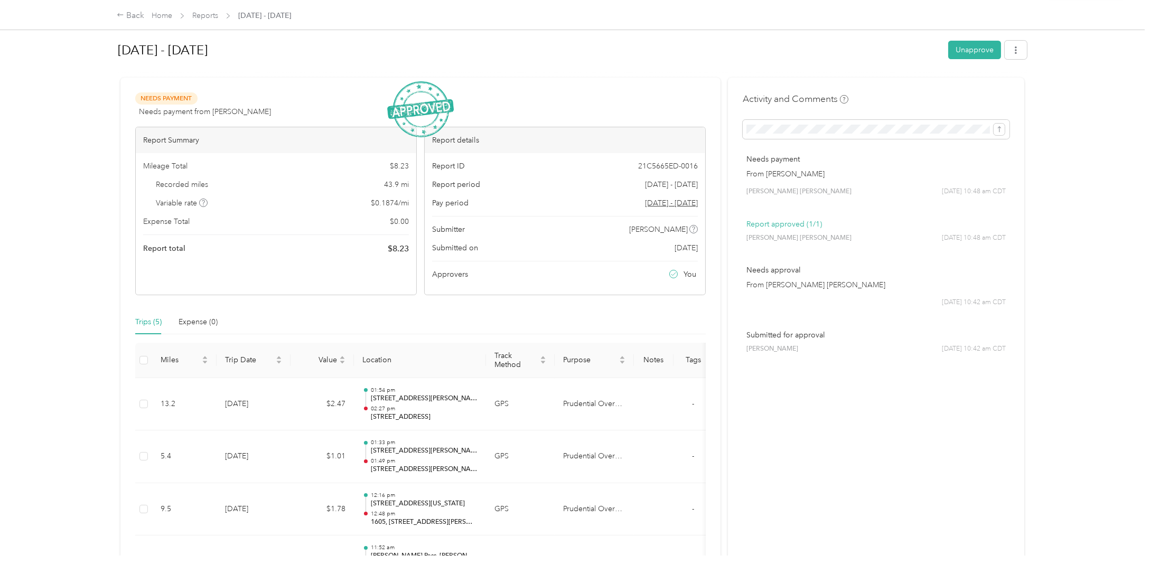
scroll to position [0, 0]
click at [134, 15] on div "Back" at bounding box center [130, 16] width 27 height 13
